Goal: Transaction & Acquisition: Purchase product/service

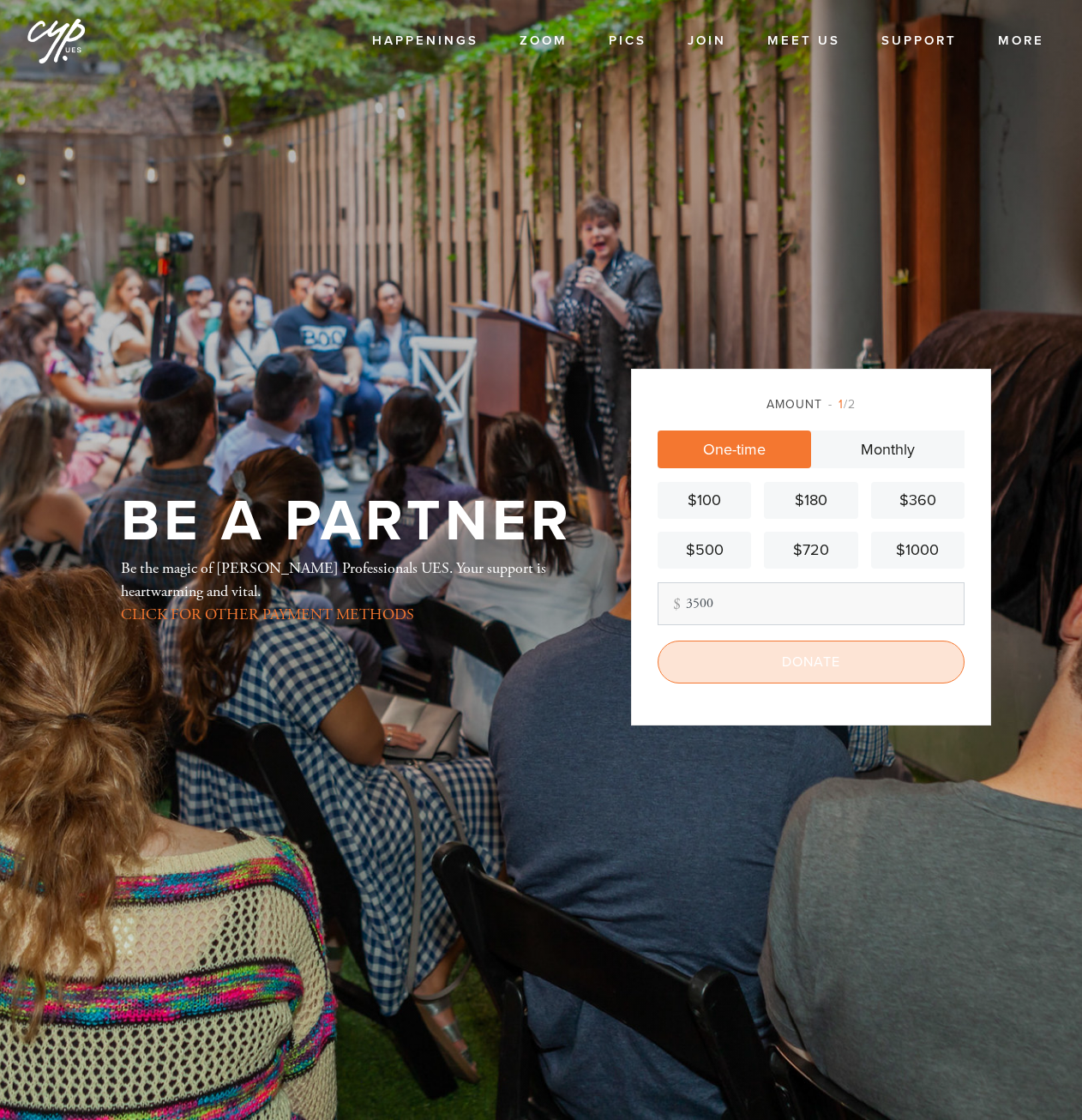
type input "3500"
click at [850, 666] on input "Donate" at bounding box center [810, 662] width 307 height 43
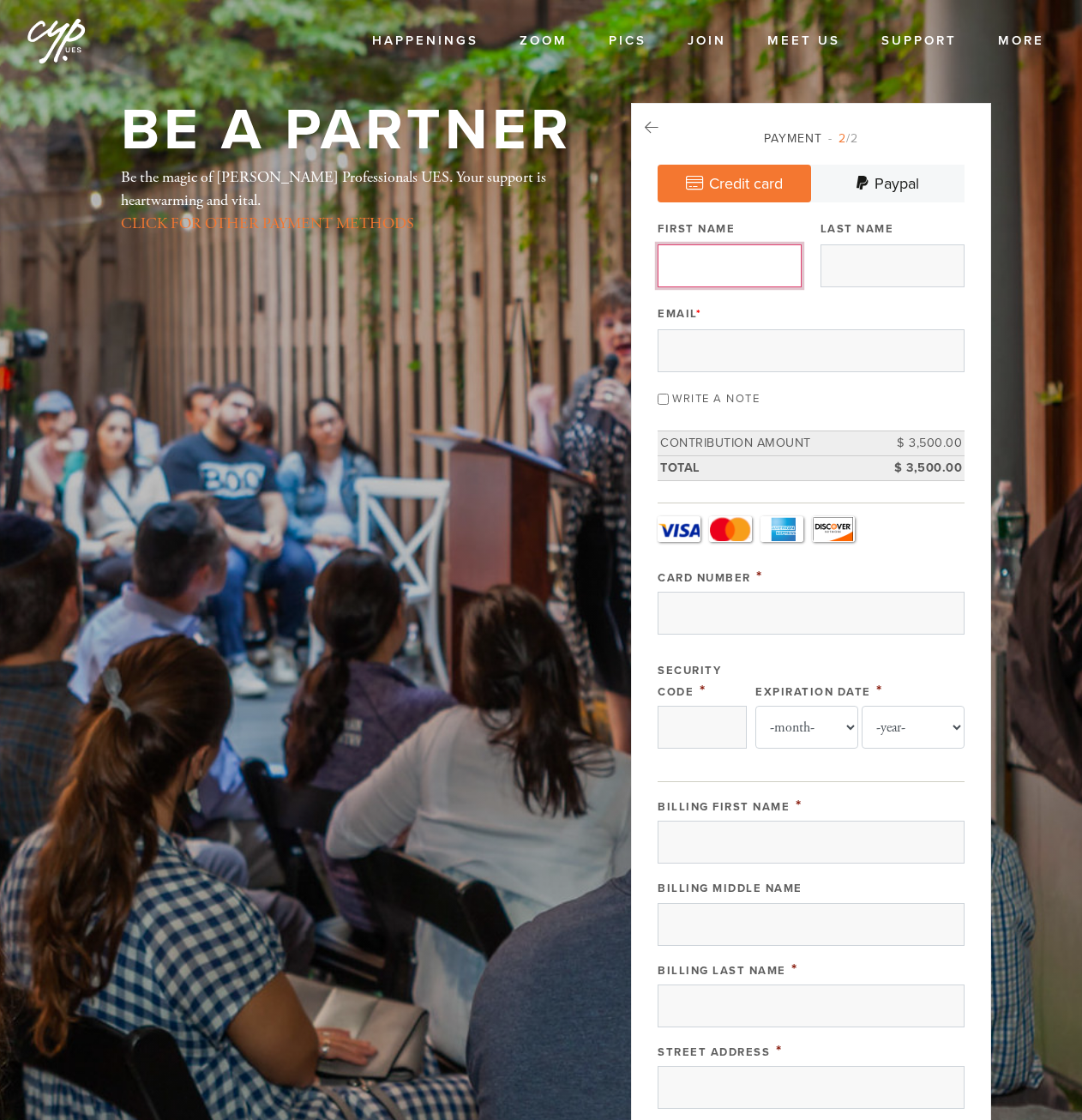
click at [720, 274] on input "First Name" at bounding box center [729, 266] width 144 height 43
type input "[PERSON_NAME]"
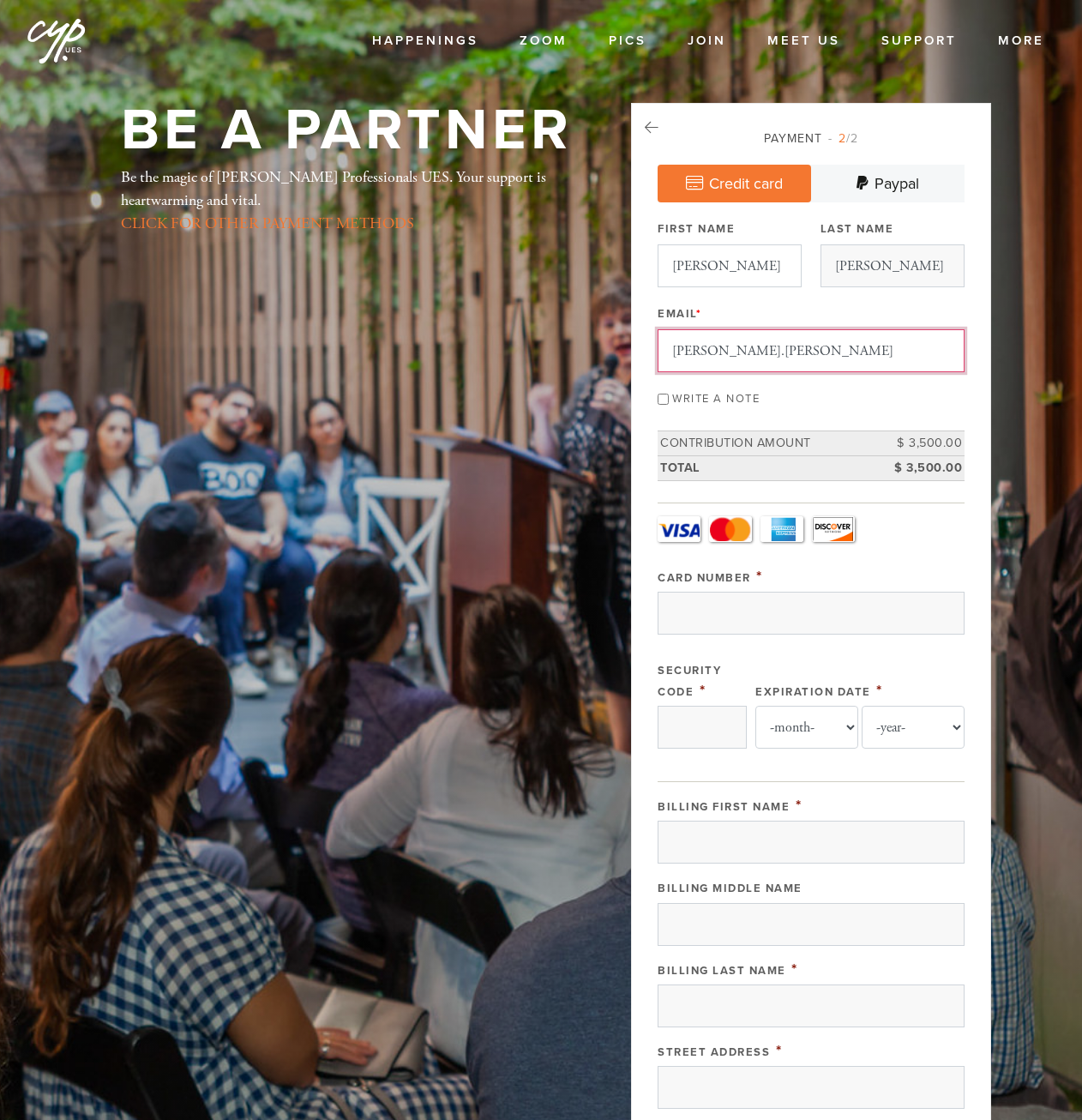
type input "[PERSON_NAME][EMAIL_ADDRESS][PERSON_NAME][DOMAIN_NAME]"
type input "[PERSON_NAME]"
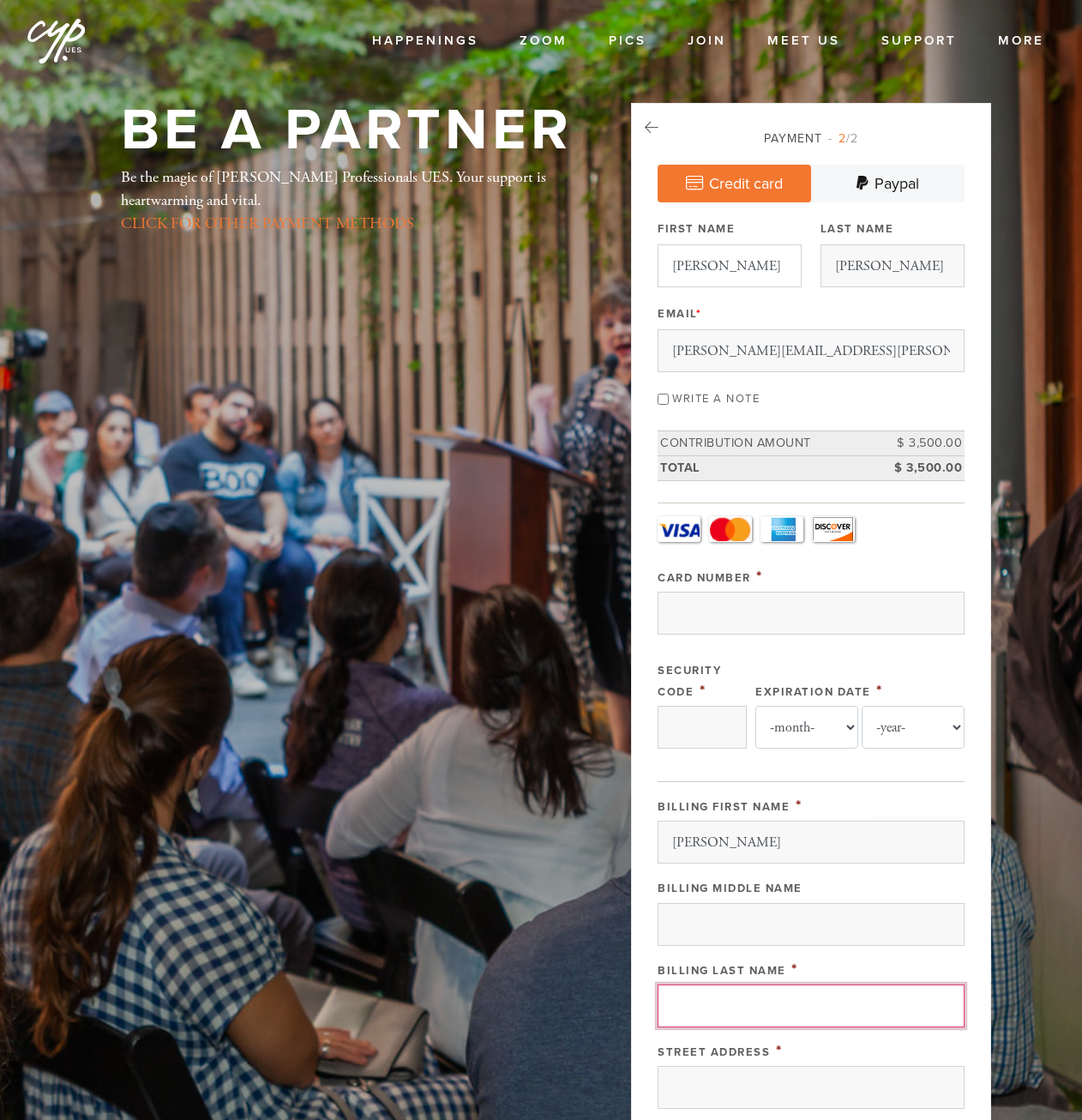
type input "[PERSON_NAME]"
type input "[STREET_ADDRESS]"
type input "[US_STATE]"
type input "[GEOGRAPHIC_DATA]"
type input "ny"
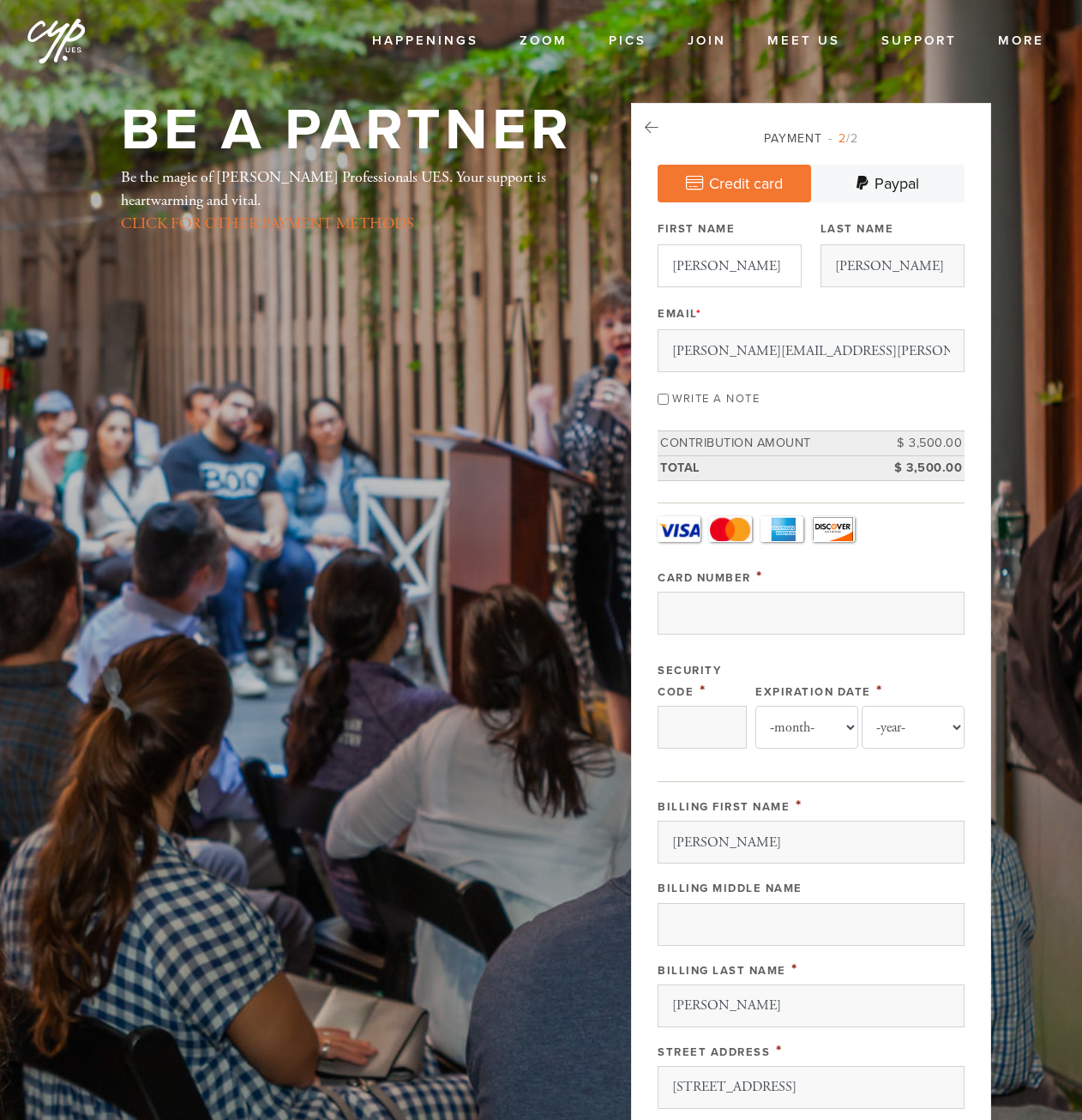
type input "10128"
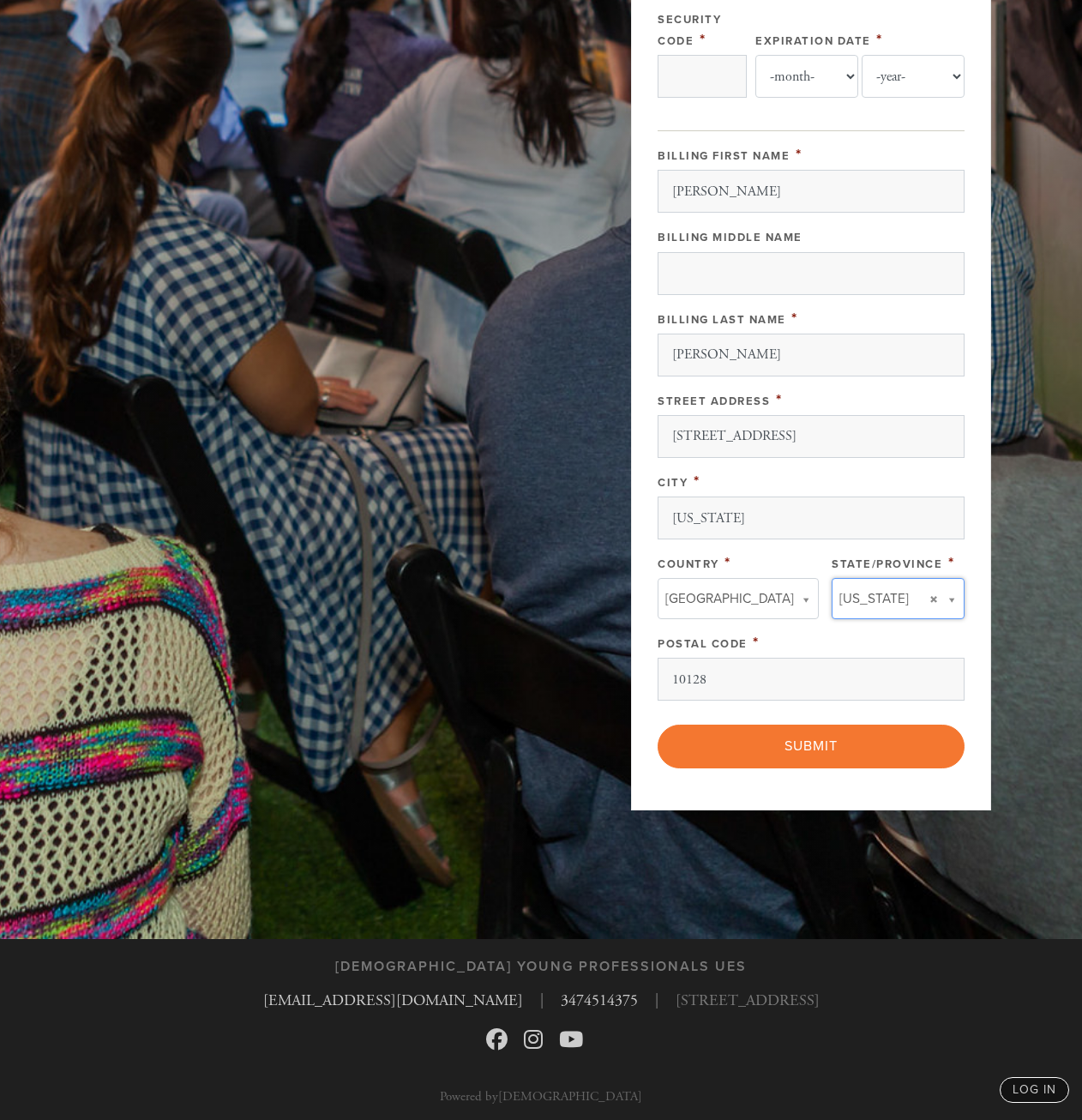
type input "ny"
type input "[GEOGRAPHIC_DATA]"
click at [873, 634] on input "ny" at bounding box center [892, 634] width 139 height 25
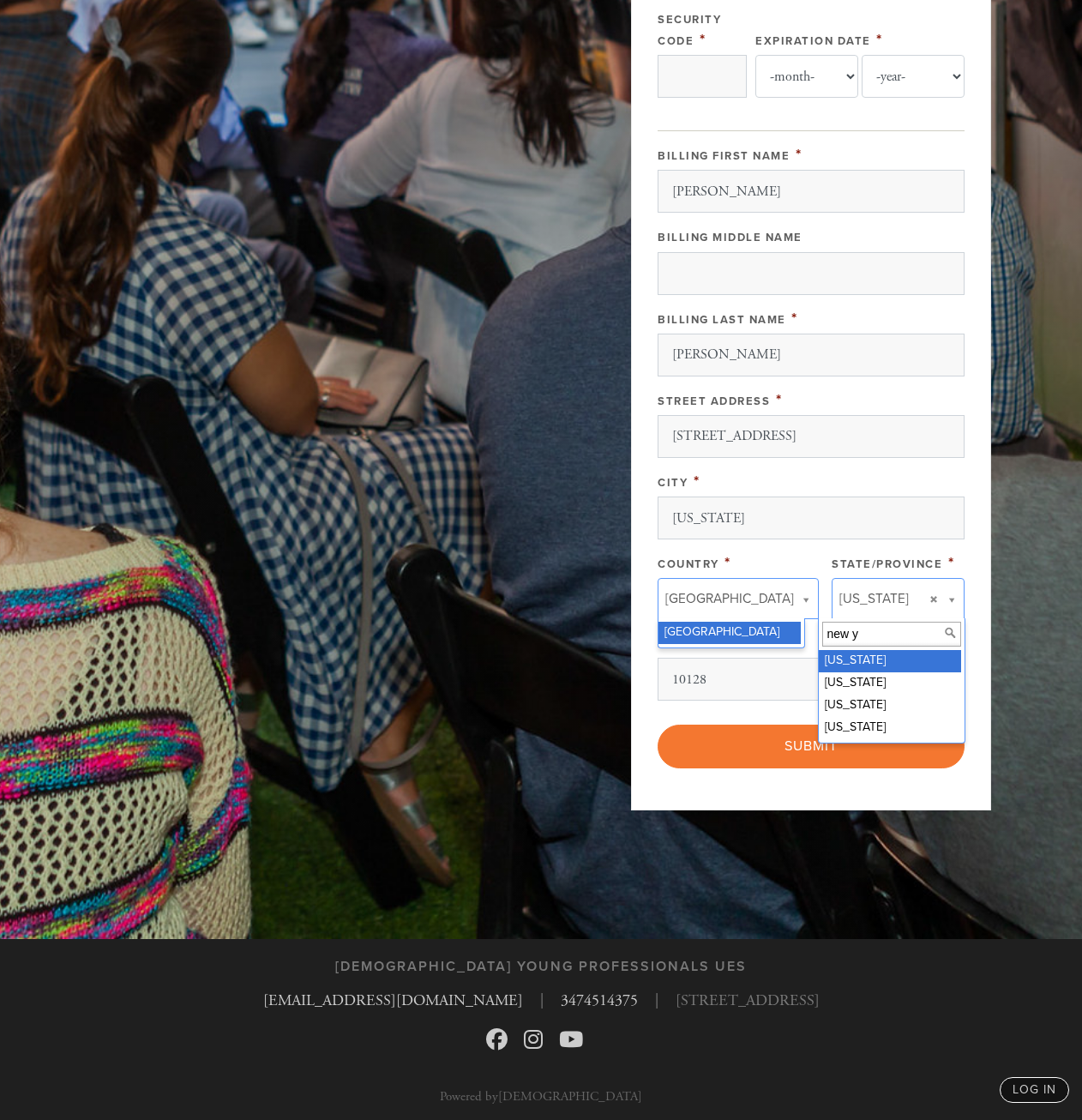
type input "new yo"
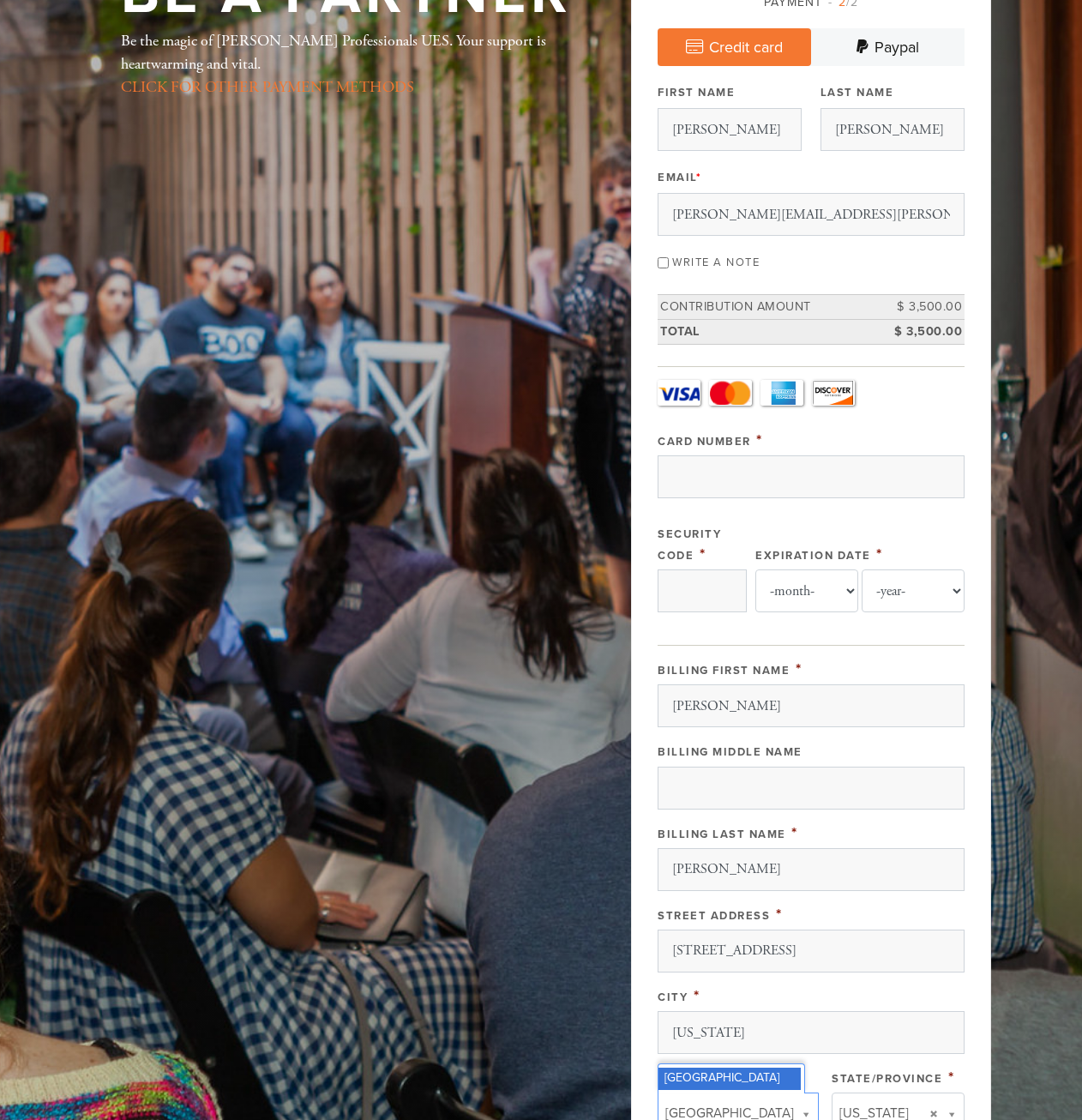
scroll to position [0, 0]
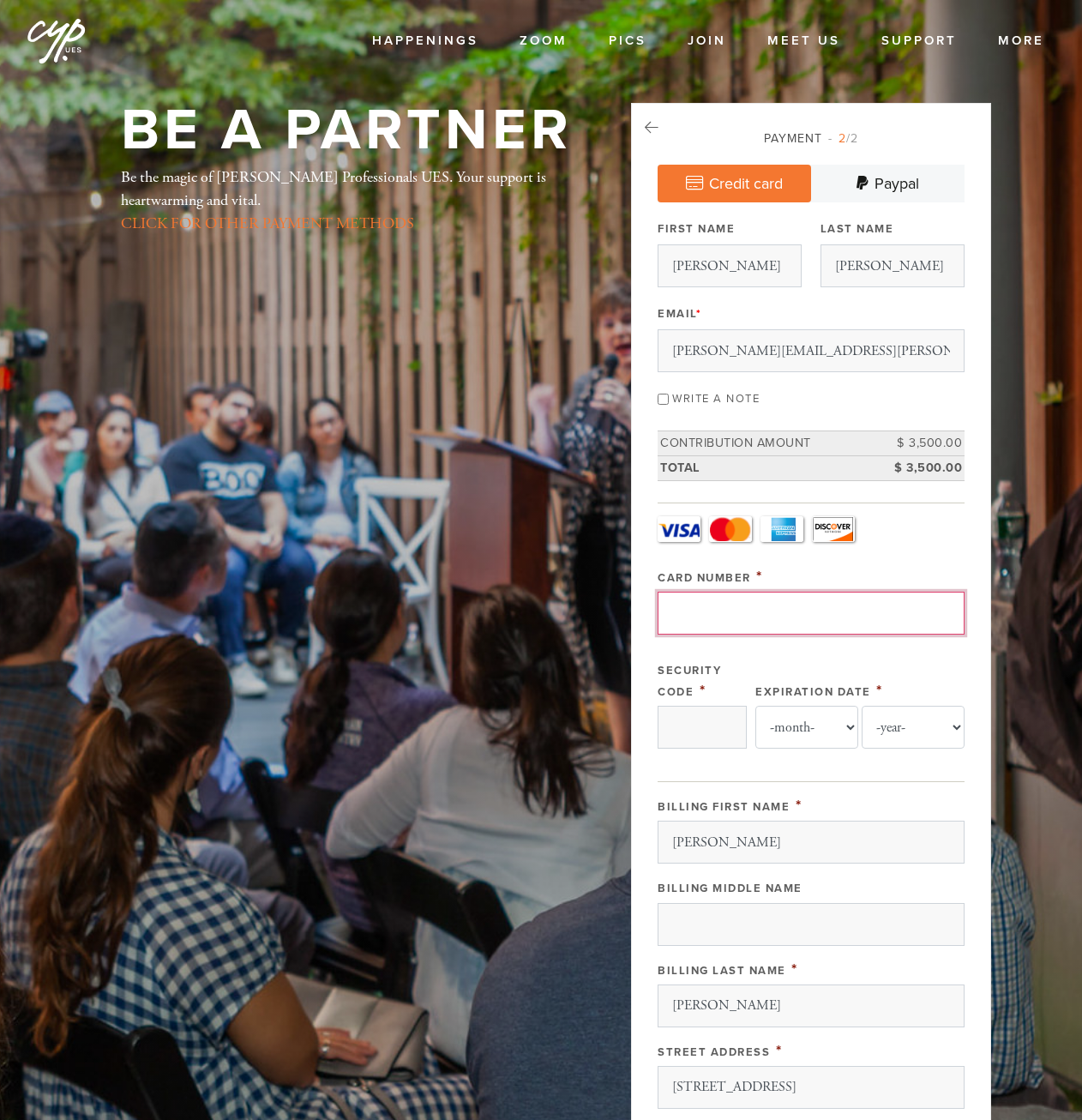
click at [874, 610] on input "Card Number" at bounding box center [810, 613] width 307 height 43
type input "ny"
type input "[CREDIT_CARD_NUMBER]"
type input "3673"
select select "9"
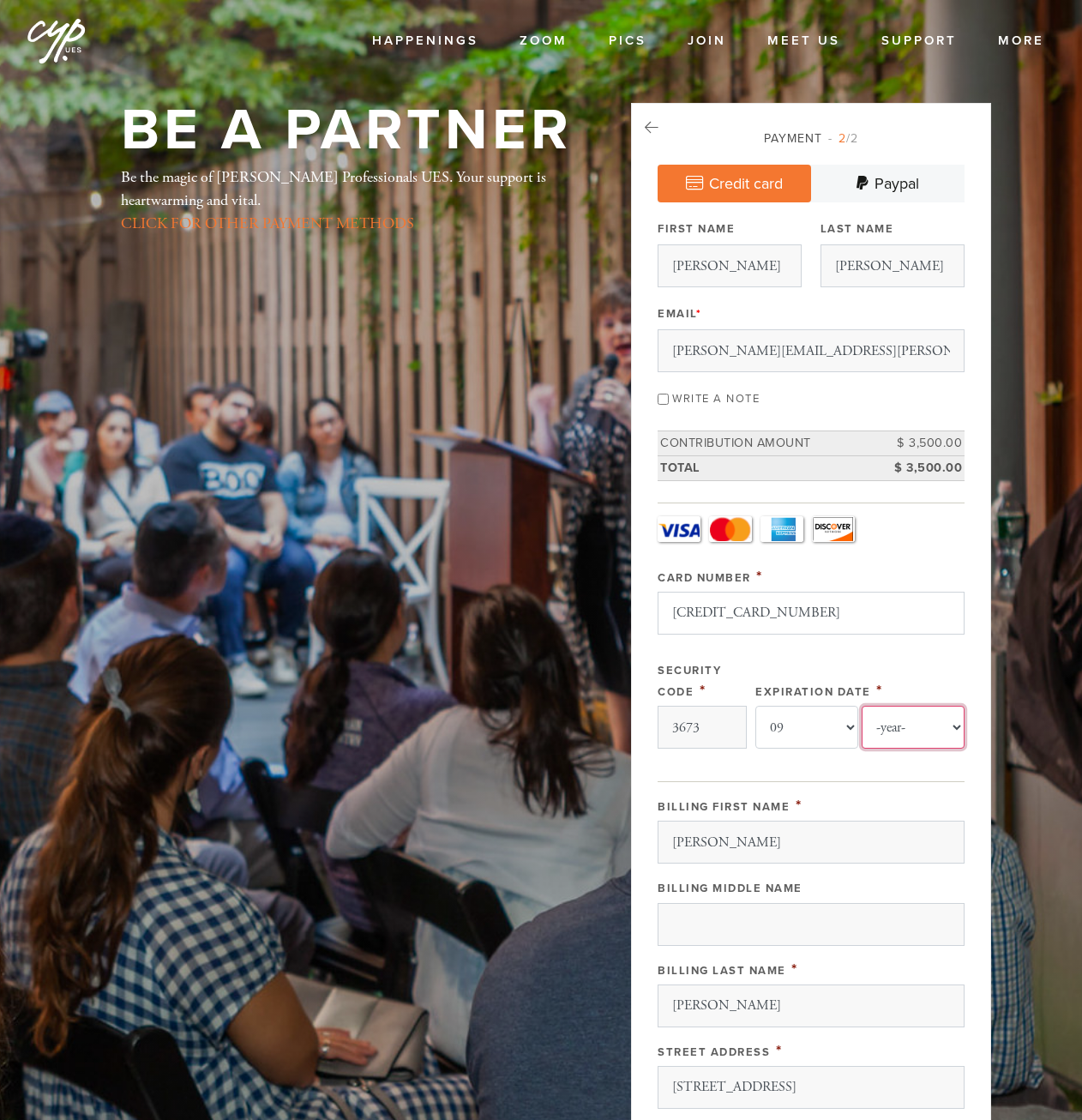
select select "2027"
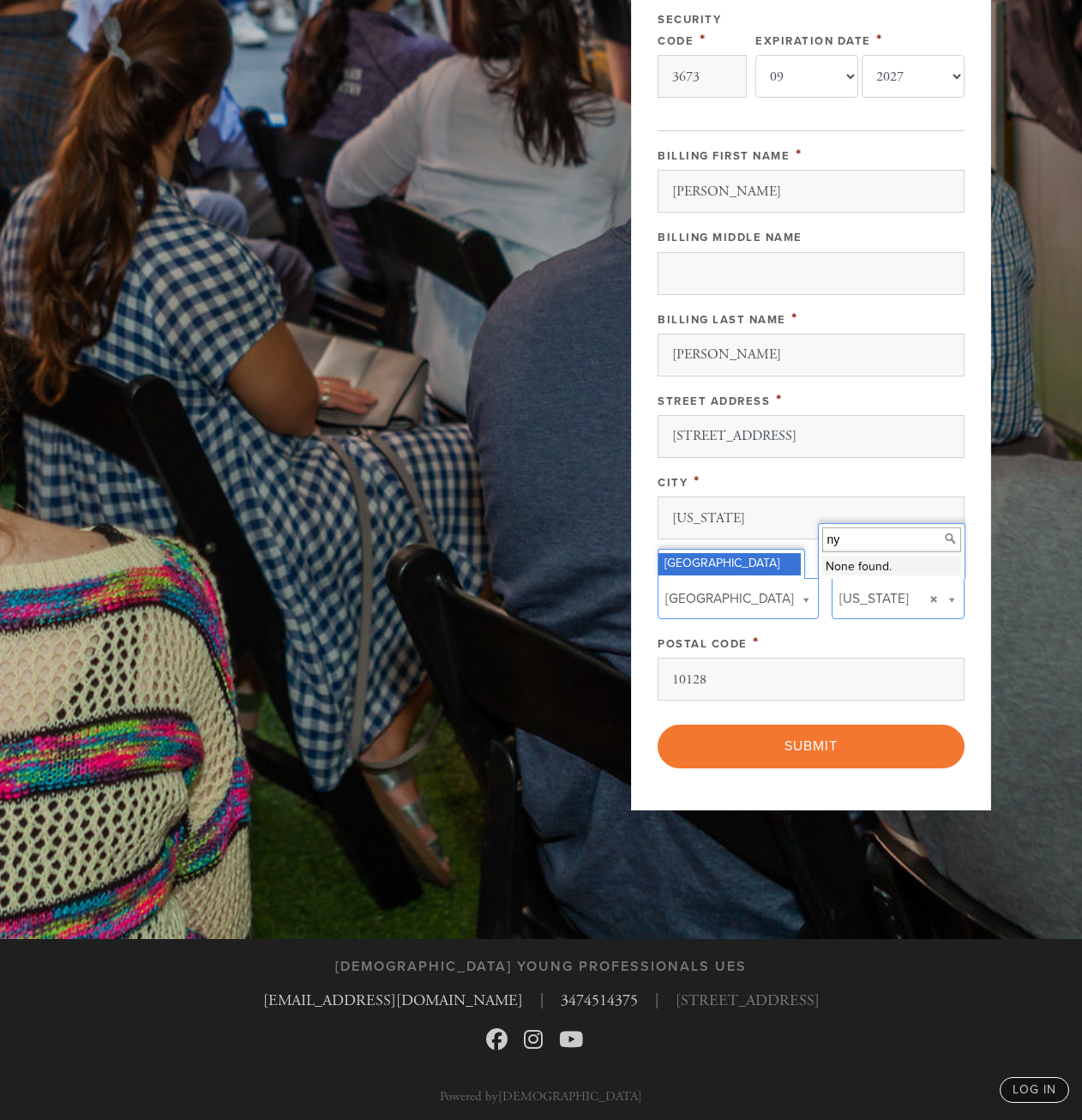
click at [847, 541] on input "ny" at bounding box center [892, 539] width 139 height 25
type input "[US_STATE]"
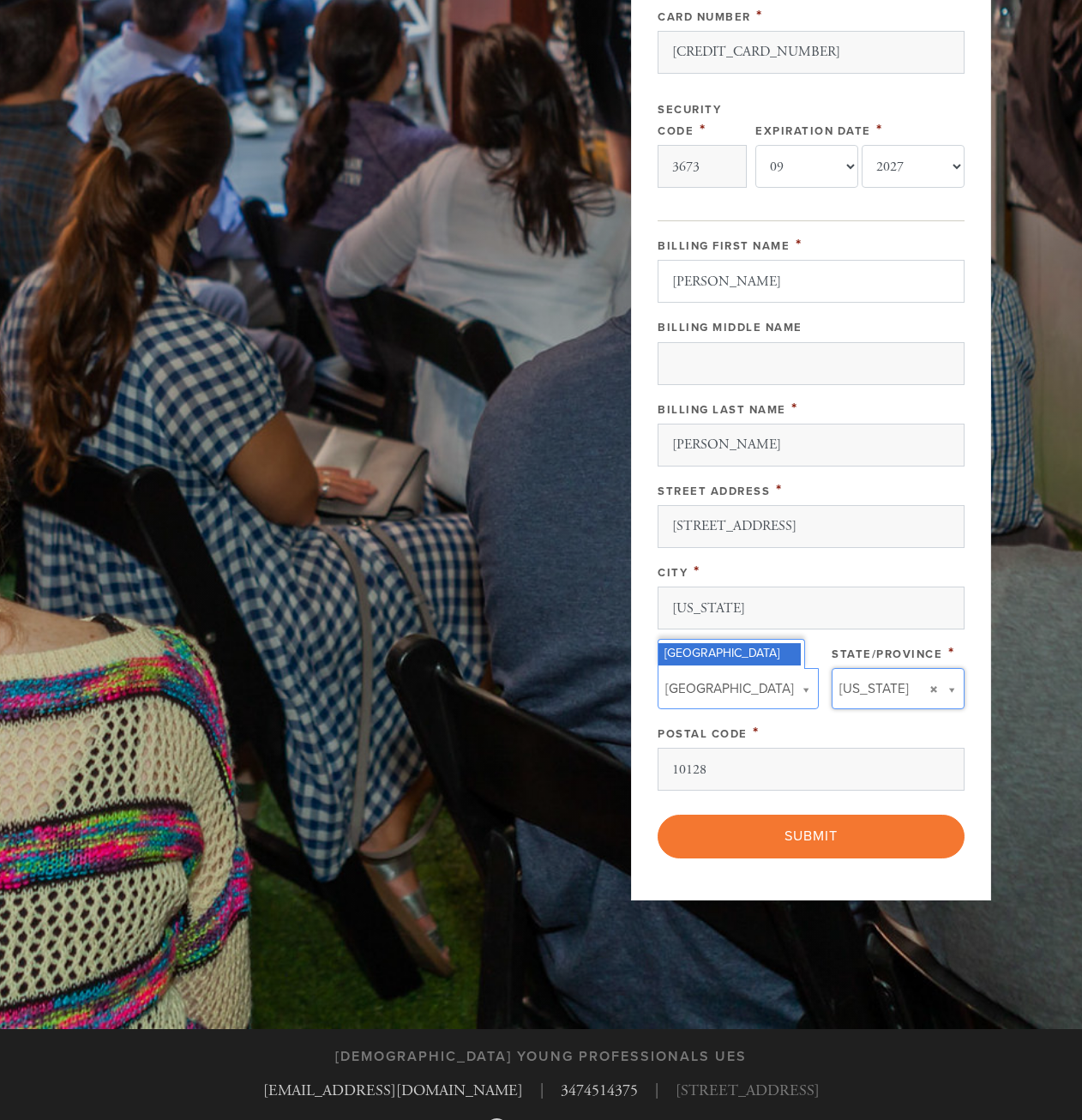
scroll to position [600, 0]
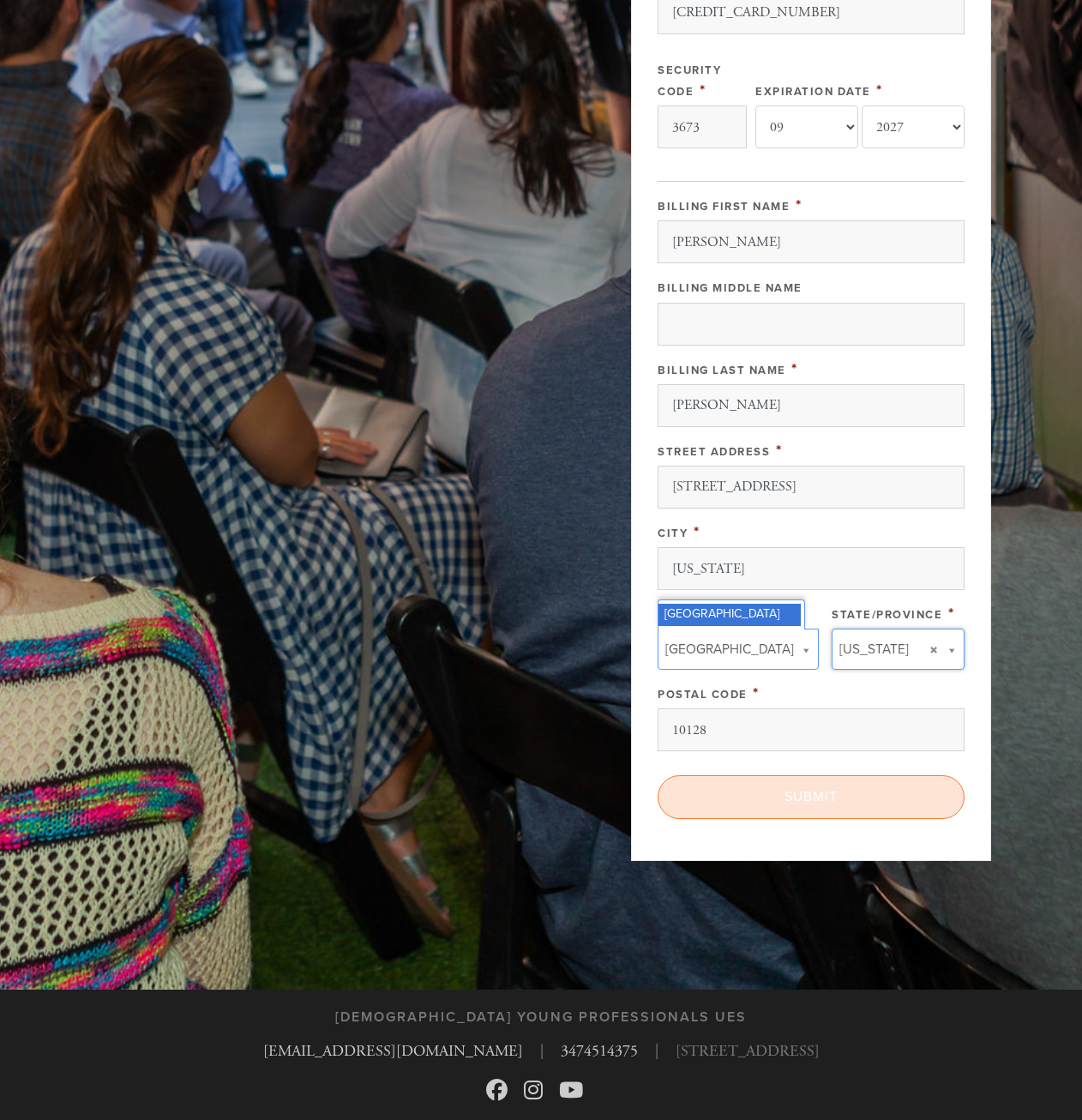
click at [823, 804] on input "Submit" at bounding box center [810, 797] width 307 height 43
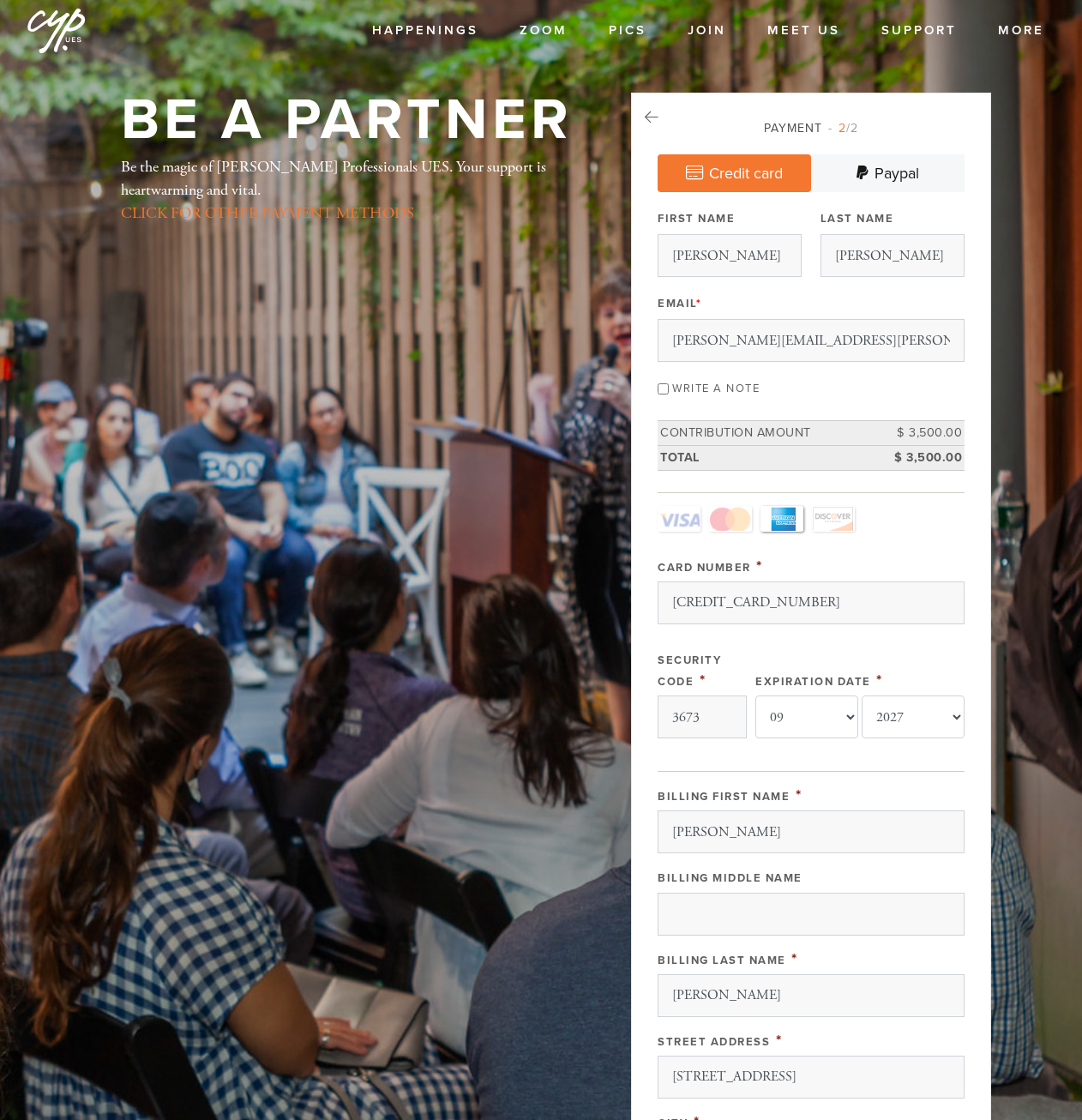
scroll to position [0, 0]
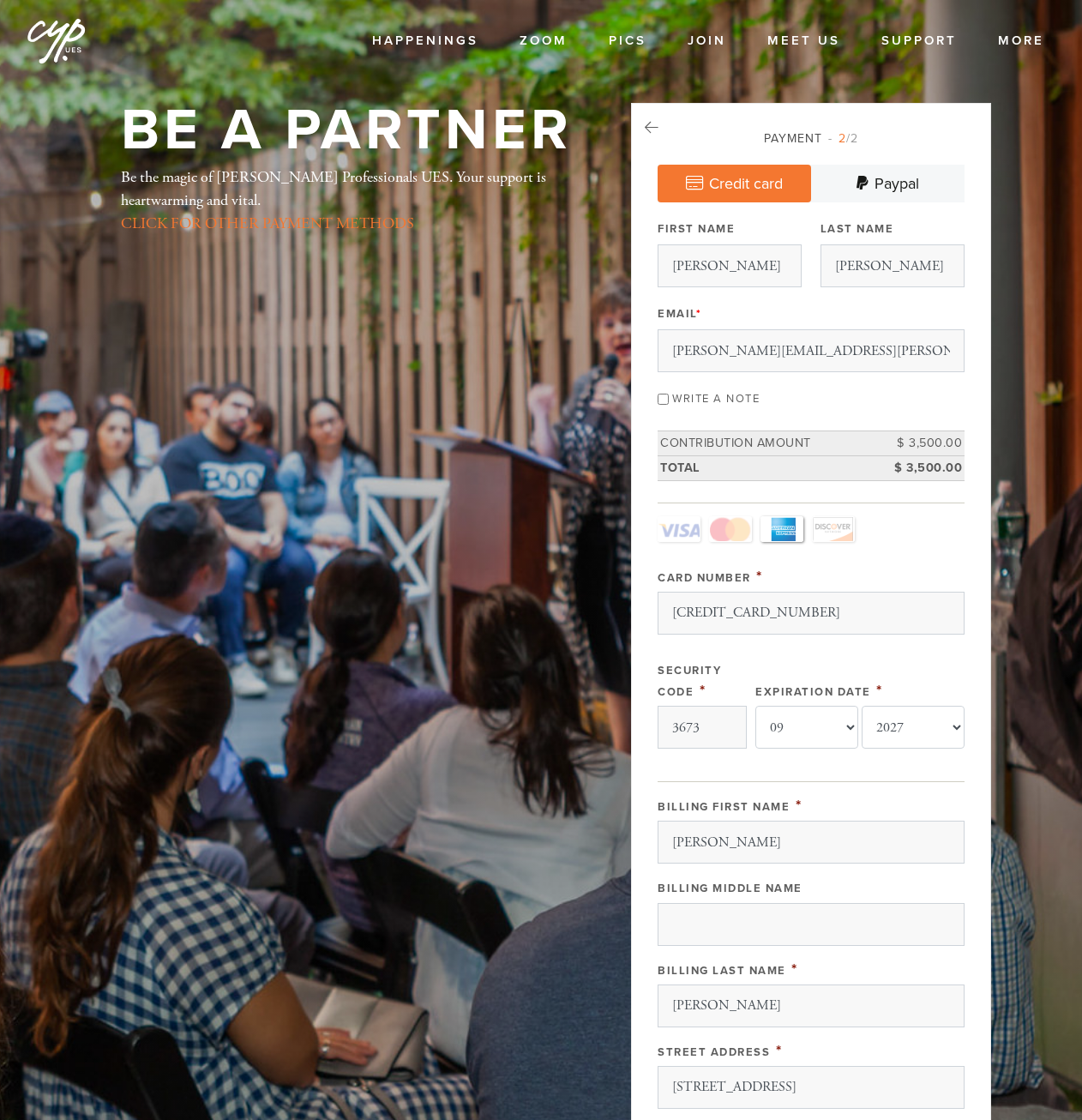
click at [719, 403] on label "Write a note" at bounding box center [715, 399] width 87 height 14
click at [669, 403] on input "Write a note" at bounding box center [663, 400] width 11 height 11
checkbox input "true"
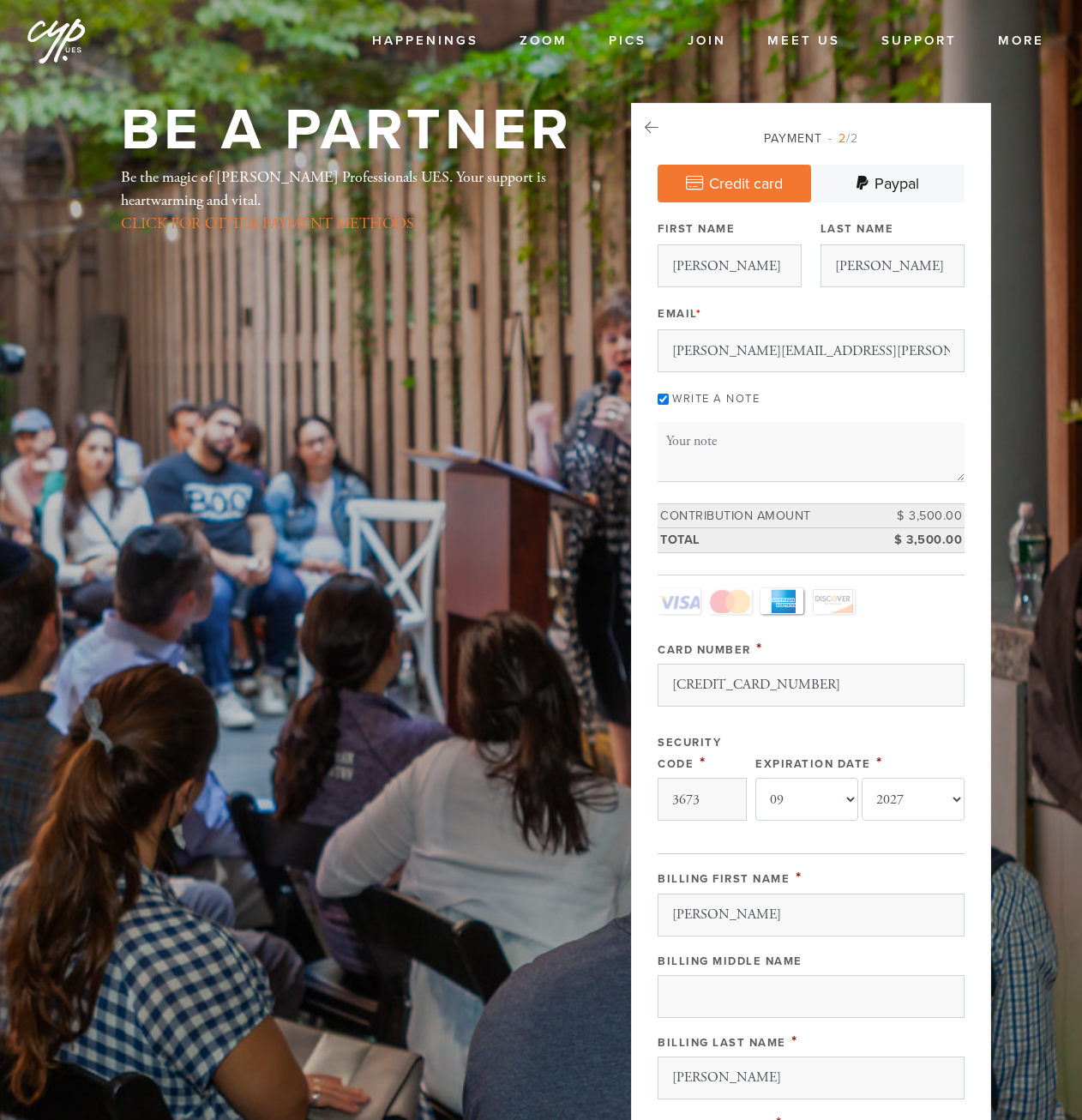
click at [672, 398] on div "Write a note" at bounding box center [810, 398] width 307 height 23
click at [676, 446] on textarea "Message or dedication" at bounding box center [810, 452] width 307 height 58
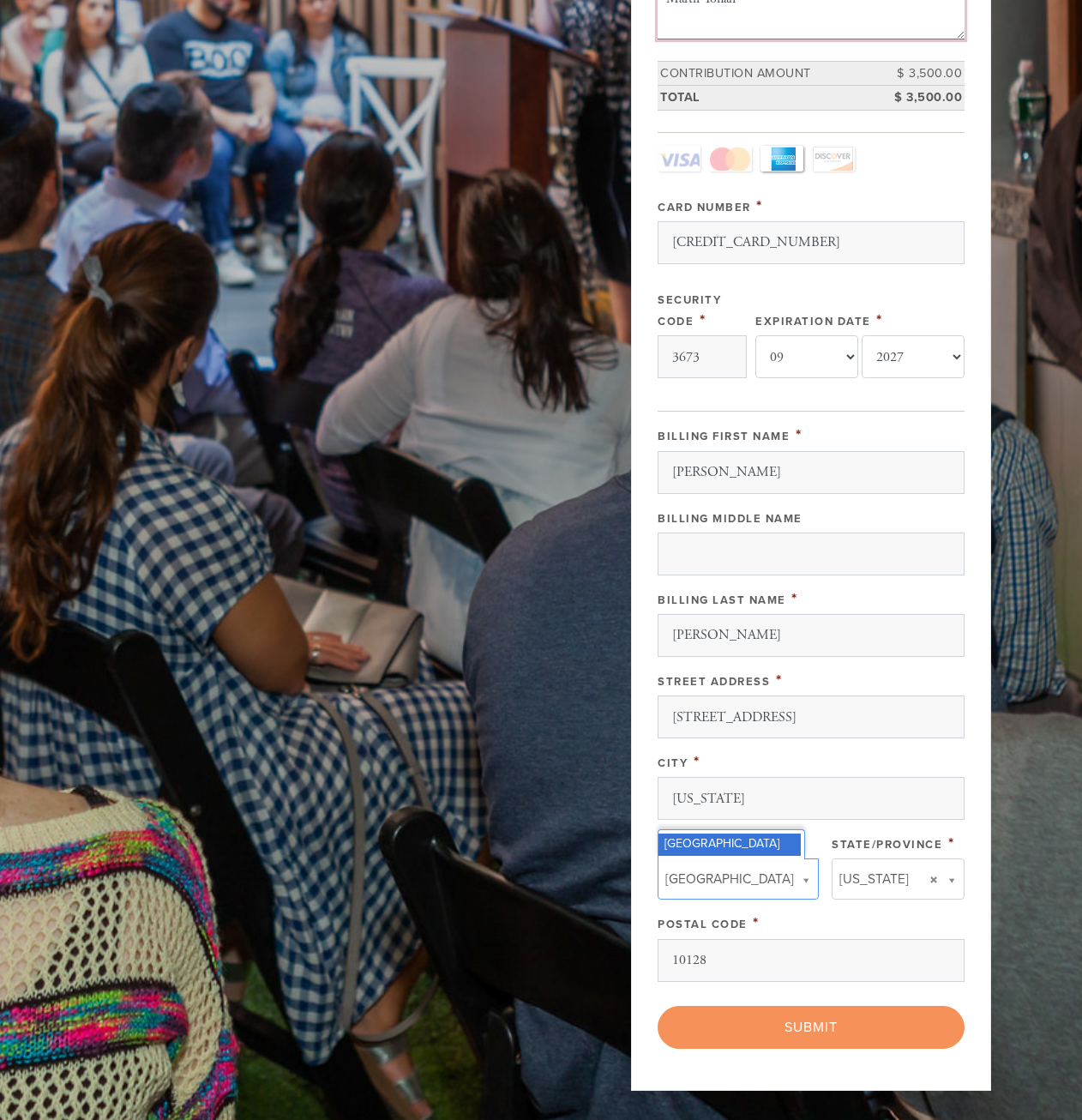
scroll to position [727, 0]
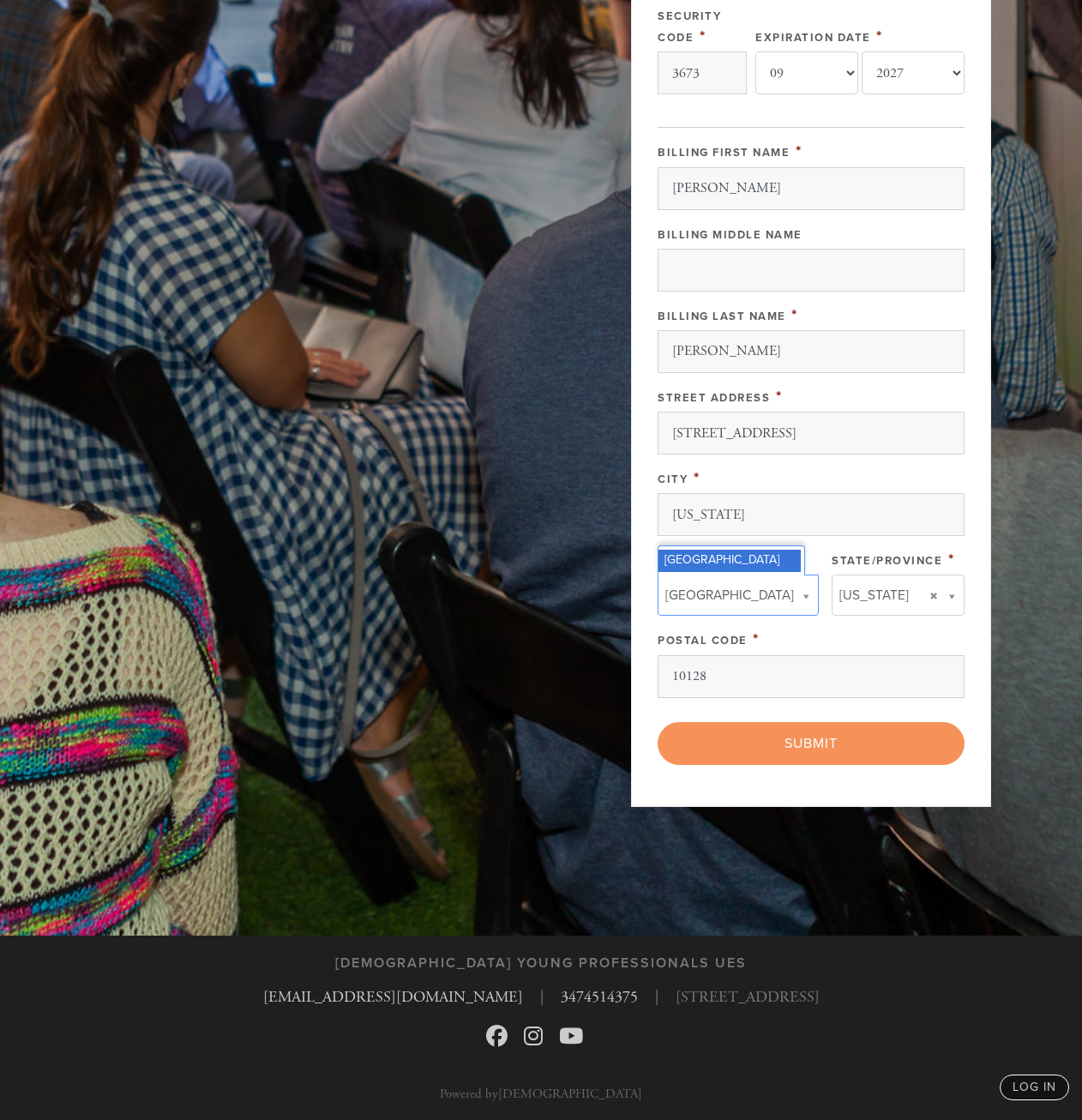
type textarea "Maftir Yonah"
click at [972, 636] on div "Payment 2 /2 Credit card [GEOGRAPHIC_DATA] Payment Processor Pay Later Credit C…" at bounding box center [811, 91] width 360 height 1430
click at [833, 761] on div "< Previous Page Submit" at bounding box center [810, 744] width 307 height 43
click at [823, 747] on div "< Previous Page Submit" at bounding box center [810, 744] width 307 height 43
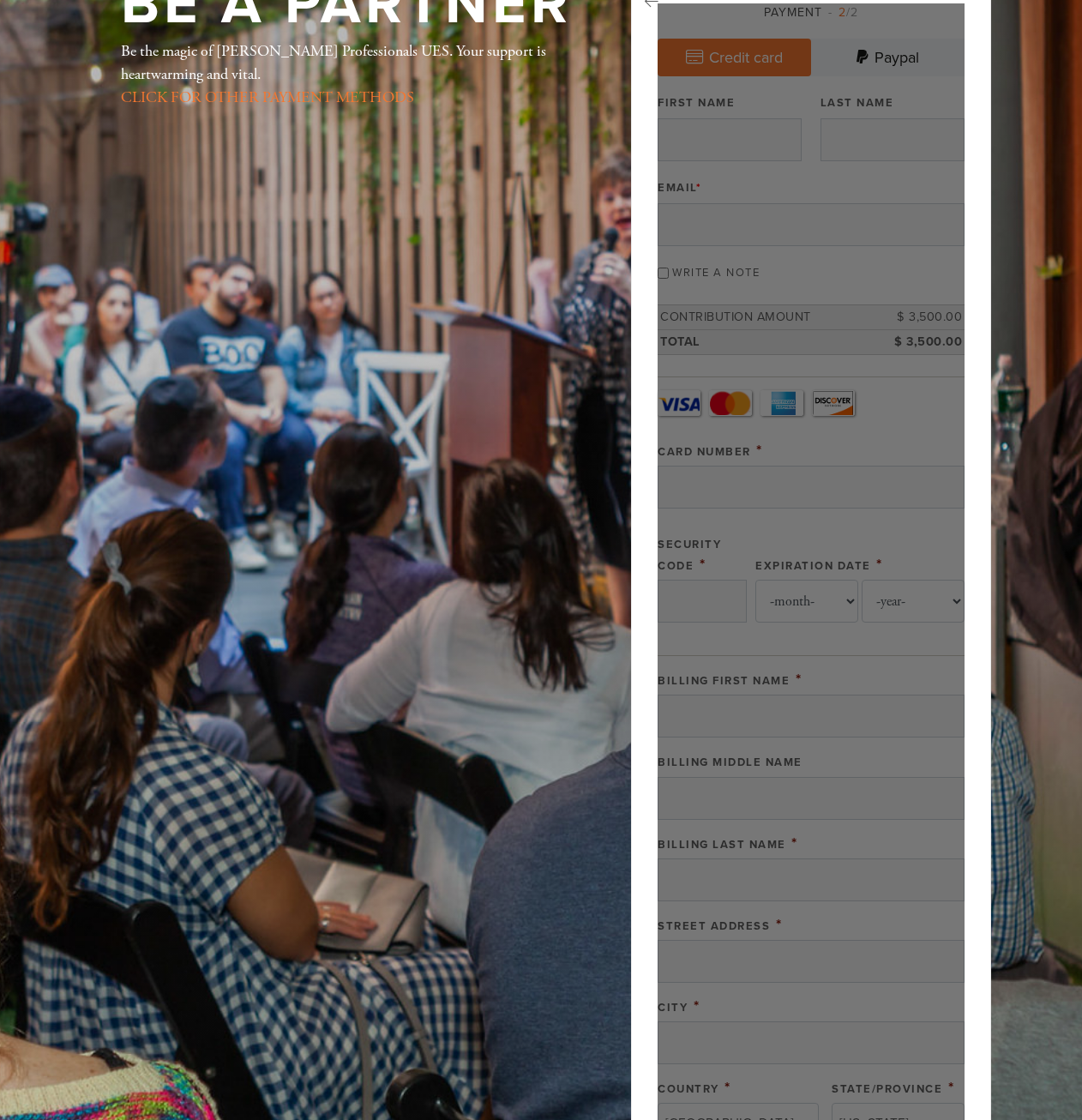
scroll to position [126, 0]
